Goal: Complete application form

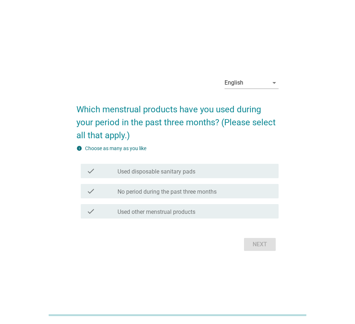
drag, startPoint x: 263, startPoint y: 241, endPoint x: 213, endPoint y: 191, distance: 70.0
click at [263, 241] on div "Next" at bounding box center [177, 244] width 202 height 17
click at [187, 167] on div "check_box_outline_blank Used disposable sanitary pads" at bounding box center [194, 171] width 155 height 9
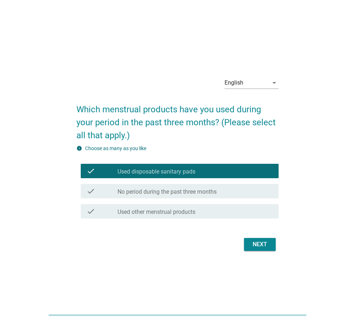
click at [209, 183] on div "check check_box_outline_blank No period during the past three months" at bounding box center [177, 191] width 202 height 20
click at [251, 73] on div "English arrow_drop_down" at bounding box center [251, 84] width 54 height 23
click at [252, 80] on div "English" at bounding box center [246, 83] width 44 height 12
click at [251, 102] on div "ภาษาไทย" at bounding box center [251, 106] width 43 height 9
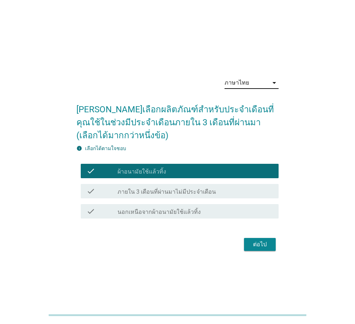
click at [234, 170] on div "check_box_outline_blank ผ้าอนามัยใช้แล้วทิ้ง" at bounding box center [194, 171] width 155 height 9
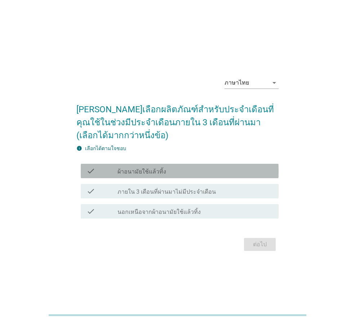
click at [229, 168] on div "check_box_outline_blank ผ้าอนามัยใช้แล้วทิ้ง" at bounding box center [194, 171] width 155 height 9
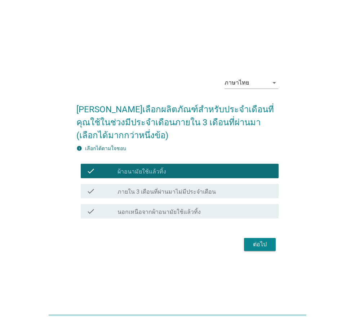
click at [270, 245] on button "ต่อไป" at bounding box center [260, 244] width 32 height 13
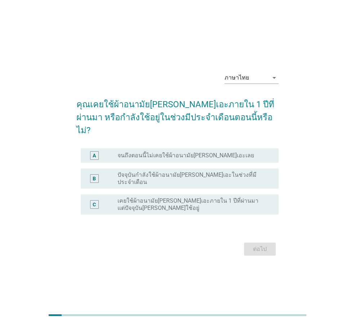
click at [236, 202] on label "เคยใช้ผ้าอนามัย[PERSON_NAME]เอะภายใน 1 ปีที่ผ่านมา แต่ปัจจุบัน[PERSON_NAME]ใช้อ…" at bounding box center [191, 204] width 149 height 14
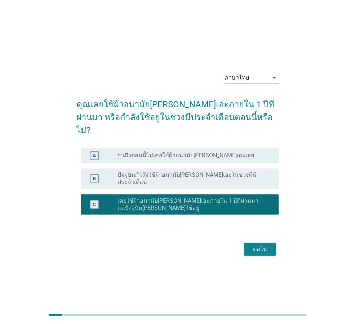
click at [253, 245] on div "ต่อไป" at bounding box center [260, 249] width 20 height 9
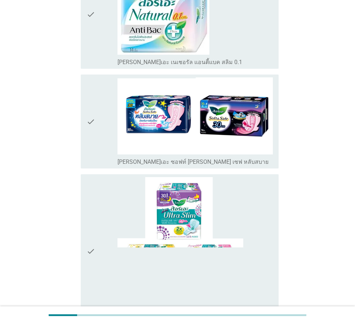
scroll to position [1693, 0]
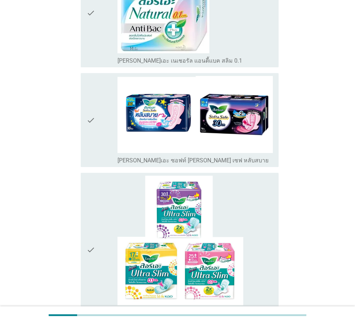
click at [92, 76] on icon "check" at bounding box center [90, 120] width 9 height 88
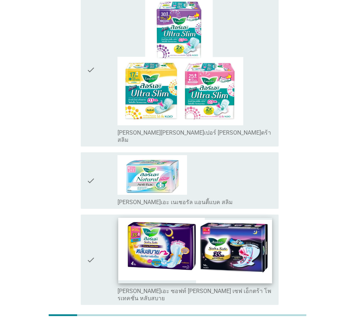
scroll to position [1881, 0]
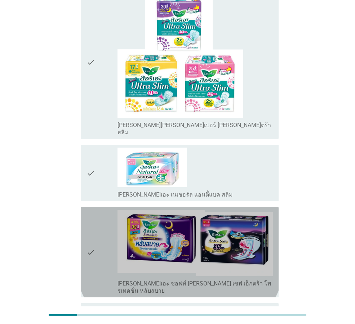
click at [98, 210] on div "check" at bounding box center [101, 252] width 31 height 85
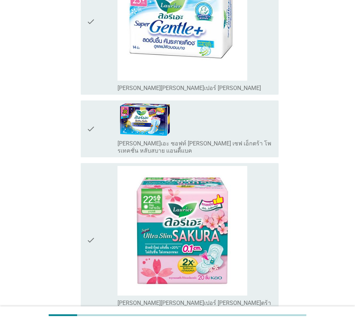
scroll to position [1117, 0]
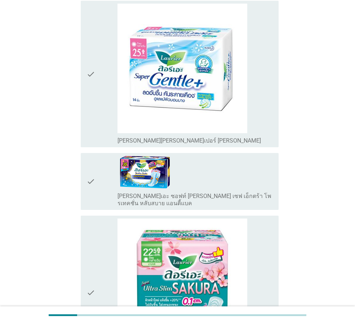
click at [94, 156] on icon "check" at bounding box center [90, 181] width 9 height 51
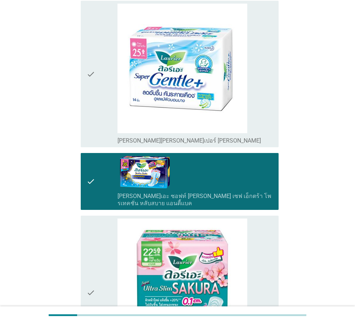
scroll to position [1881, 0]
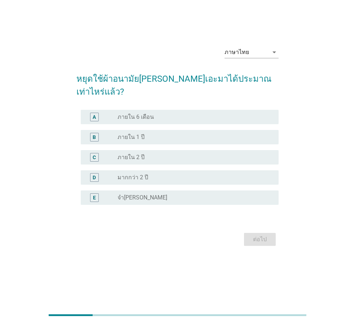
scroll to position [0, 0]
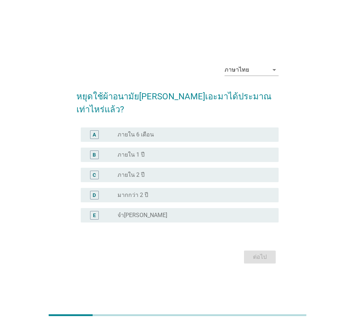
click at [167, 106] on h2 "หยุดใช้ผ้าอนามัย[PERSON_NAME]เอะมาได้ประมาณเท่าไหร่แล้ว?" at bounding box center [177, 99] width 202 height 33
drag, startPoint x: 195, startPoint y: 104, endPoint x: 238, endPoint y: 109, distance: 43.1
click at [238, 109] on h2 "หยุดใช้ผ้าอนามัย[PERSON_NAME]เอะมาได้ประมาณเท่าไหร่แล้ว?" at bounding box center [177, 99] width 202 height 33
click at [239, 109] on h2 "หยุดใช้ผ้าอนามัย[PERSON_NAME]เอะมาได้ประมาณเท่าไหร่แล้ว?" at bounding box center [177, 99] width 202 height 33
click at [171, 131] on div "radio_button_unchecked ภายใน 6 เดือน" at bounding box center [191, 134] width 149 height 7
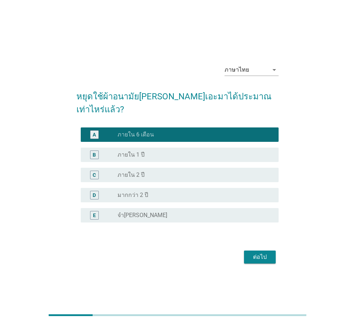
click at [175, 131] on div "radio_button_checked ภายใน 6 เดือน" at bounding box center [191, 134] width 149 height 7
click at [260, 253] on div "ต่อไป" at bounding box center [260, 257] width 20 height 9
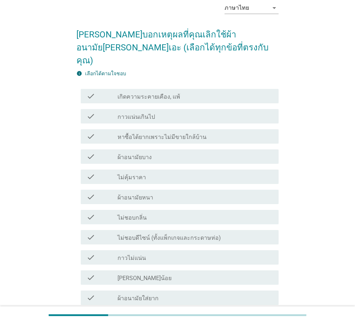
scroll to position [72, 0]
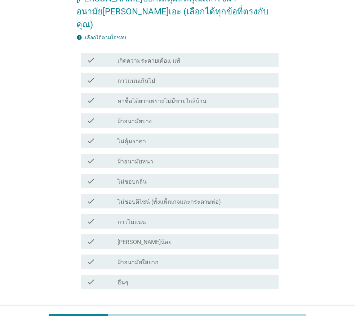
click at [177, 217] on div "check_box_outline_blank กาวไม่แน่น" at bounding box center [194, 221] width 155 height 9
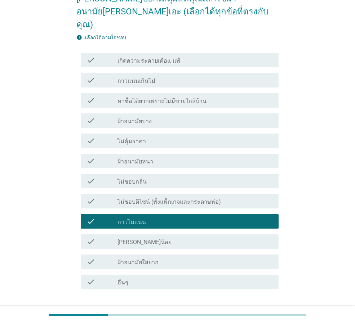
drag, startPoint x: 263, startPoint y: 299, endPoint x: 259, endPoint y: 289, distance: 10.4
click at [263, 311] on div "ต่อไป" at bounding box center [260, 315] width 20 height 9
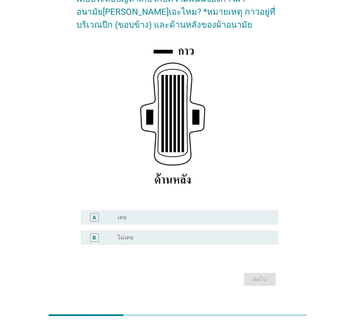
scroll to position [72, 0]
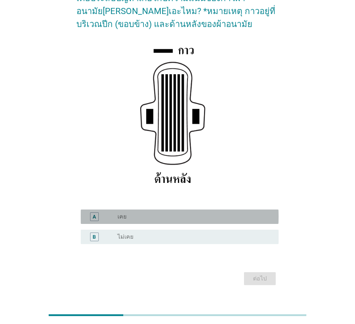
click at [242, 215] on div "radio_button_unchecked เคย" at bounding box center [191, 216] width 149 height 7
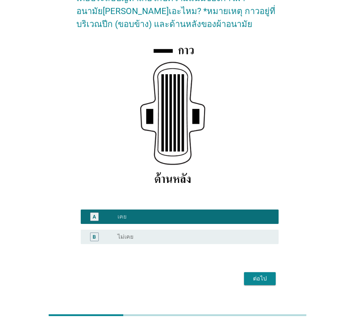
click at [265, 274] on button "ต่อไป" at bounding box center [260, 278] width 32 height 13
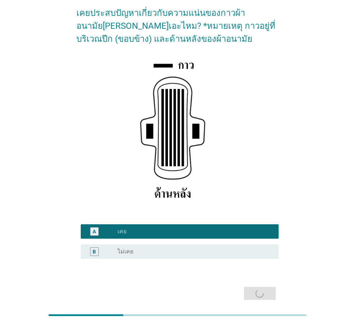
scroll to position [0, 0]
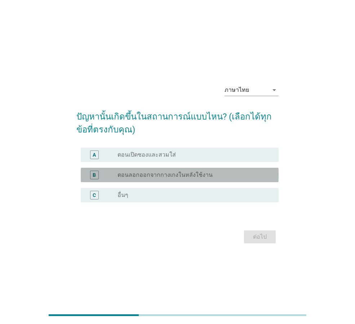
click at [207, 176] on label "ตอนลอกออกจากกางเกงในหลังใช้งาน" at bounding box center [164, 174] width 95 height 7
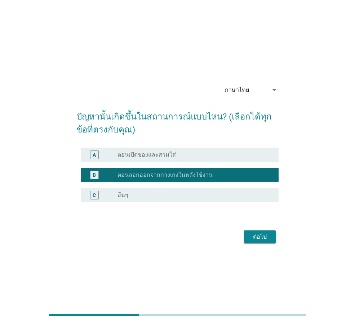
click at [207, 182] on div "B radio_button_checked ตอนลอกออกจากกางเกงในหลังใช้งาน" at bounding box center [180, 175] width 198 height 14
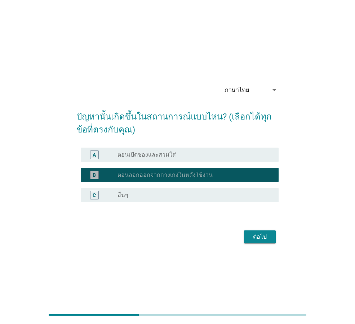
click at [206, 202] on div "C radio_button_unchecked อื่นๆ" at bounding box center [177, 195] width 202 height 20
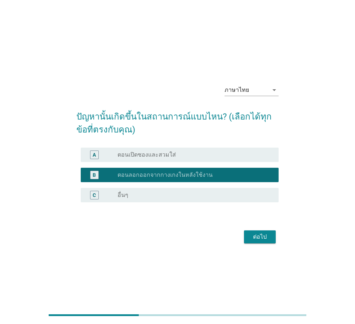
click at [207, 198] on div "radio_button_unchecked อื่นๆ" at bounding box center [191, 195] width 149 height 7
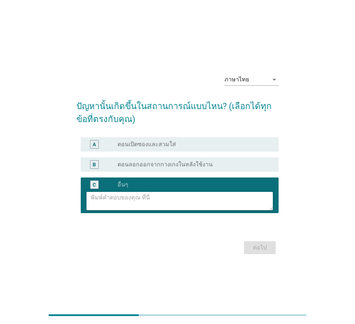
click at [222, 210] on textarea at bounding box center [182, 201] width 182 height 18
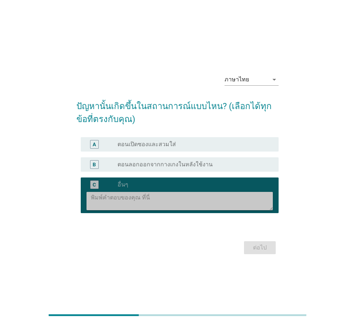
click at [216, 197] on textarea at bounding box center [182, 201] width 182 height 18
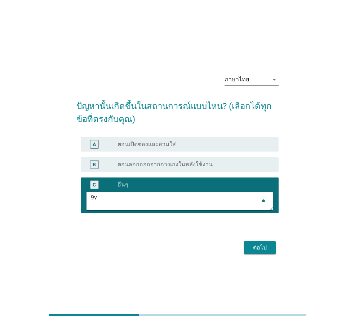
type textarea "9"
type textarea "ต"
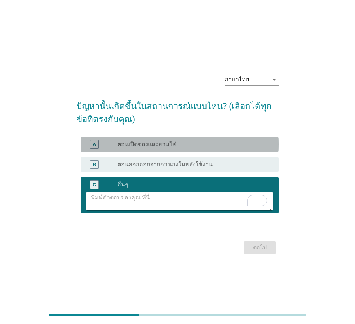
click at [219, 148] on div "radio_button_unchecked ตอนเปิดซองและสวมใส่" at bounding box center [191, 144] width 149 height 7
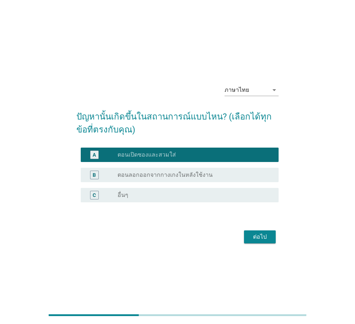
click at [254, 239] on div "ต่อไป" at bounding box center [260, 237] width 20 height 9
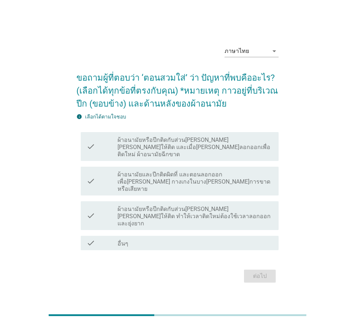
click at [236, 152] on label "ผ้าอนามัยหรือปีกติดกับส่วน[PERSON_NAME][PERSON_NAME]ให้ติด และเมื่อ[PERSON_NAME…" at bounding box center [194, 148] width 155 height 22
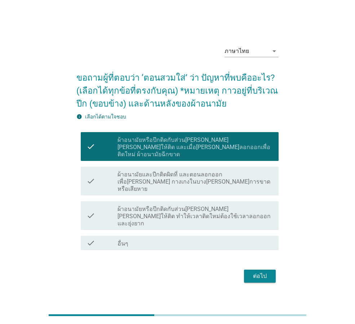
click at [242, 183] on label "ผ้าอนามัยและปีกติดผิดที่ และตอนลอกออกเพื่อ[PERSON_NAME] กางเกงในบาง[PERSON_NAME…" at bounding box center [194, 182] width 155 height 22
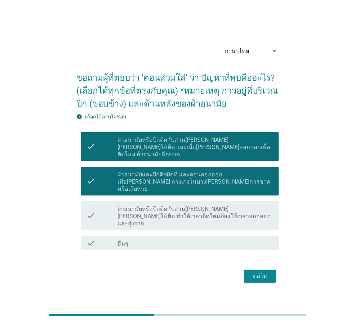
click at [253, 186] on label "ผ้าอนามัยและปีกติดผิดที่ และตอนลอกออกเพื่อ[PERSON_NAME] กางเกงในบาง[PERSON_NAME…" at bounding box center [194, 182] width 155 height 22
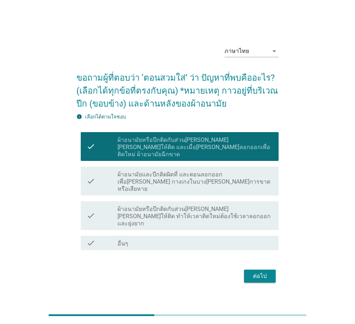
click at [249, 212] on label "ผ้าอนามัยหรือปีกติดกับส่วน[PERSON_NAME][PERSON_NAME]ให้ติด ทำให้เวลาติดใหม่ต้อง…" at bounding box center [194, 217] width 155 height 22
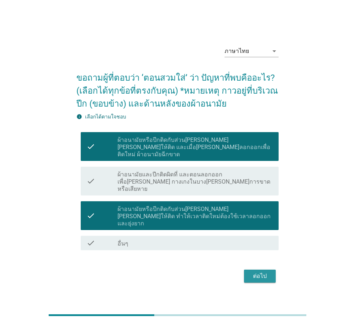
drag, startPoint x: 259, startPoint y: 260, endPoint x: 292, endPoint y: 224, distance: 49.2
click at [295, 231] on div "ภาษาไทย arrow_drop_down ขอถามผู้ที่ตอบว่า ‘ตอนสวมใส่’ ว่า ปัญหาที่พบคืออะไร? (เ…" at bounding box center [177, 162] width 320 height 257
click at [248, 206] on label "ผ้าอนามัยหรือปีกติดกับส่วน[PERSON_NAME][PERSON_NAME]ให้ติด ทำให้เวลาติดใหม่ต้อง…" at bounding box center [194, 217] width 155 height 22
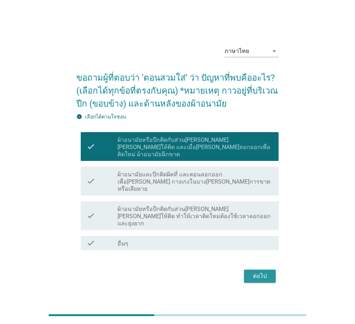
click at [262, 272] on div "ต่อไป" at bounding box center [260, 276] width 20 height 9
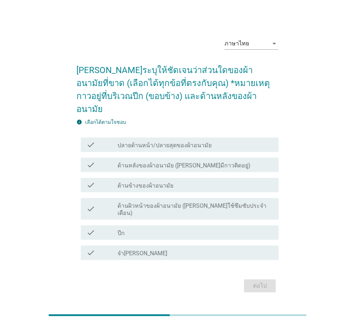
click at [199, 228] on div "check_box_outline_blank ปีก" at bounding box center [194, 232] width 155 height 9
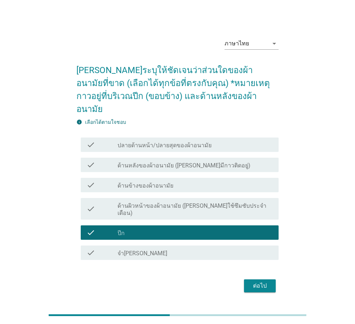
click at [201, 181] on div "check_box_outline_blank ด้านข้างของผ้าอนามัย" at bounding box center [194, 185] width 155 height 9
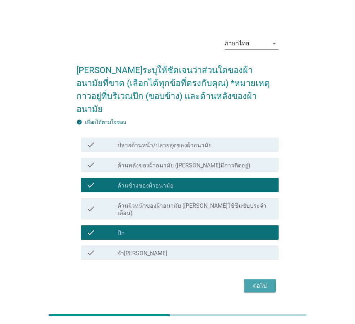
click at [254, 282] on div "ต่อไป" at bounding box center [260, 286] width 20 height 9
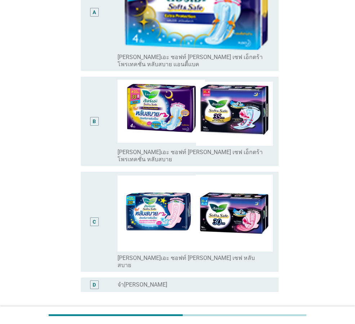
scroll to position [193, 0]
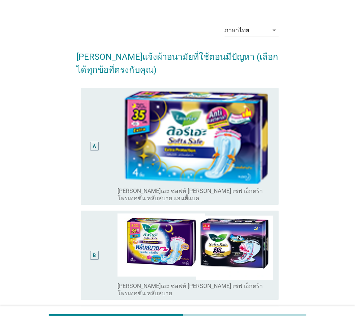
click at [89, 133] on div "A" at bounding box center [93, 146] width 15 height 111
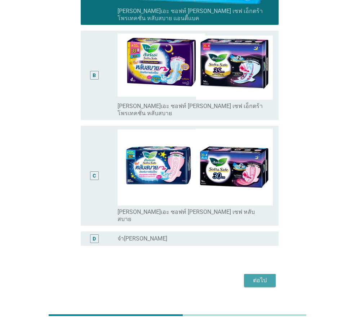
click at [260, 274] on button "ต่อไป" at bounding box center [260, 280] width 32 height 13
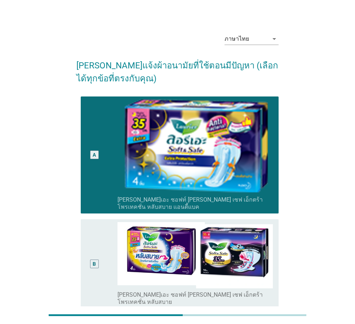
scroll to position [0, 0]
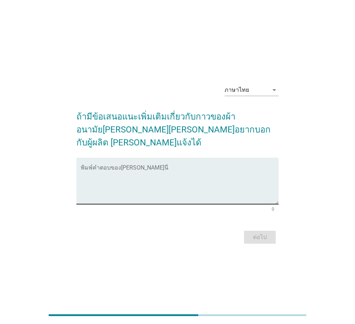
click at [227, 193] on textarea "พิมพ์คำตอบของคุณ ที่นี่" at bounding box center [180, 185] width 198 height 38
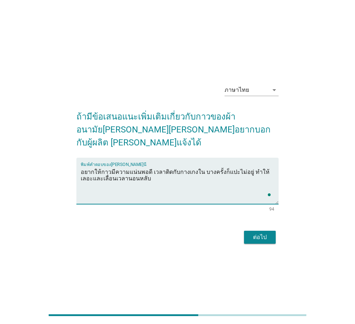
type textarea "อยากให้กาวมีความแน่นพอดี เวลาติดกับกางเกงใน บางครั้งก็แปะไม่อยู่ ทำให้เลอะและเล…"
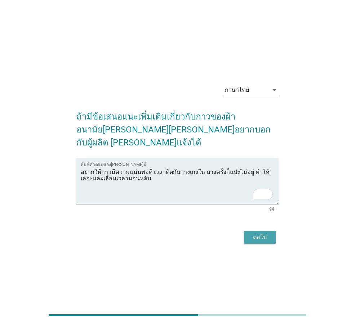
click at [264, 233] on div "ต่อไป" at bounding box center [260, 237] width 20 height 9
